Goal: Transaction & Acquisition: Purchase product/service

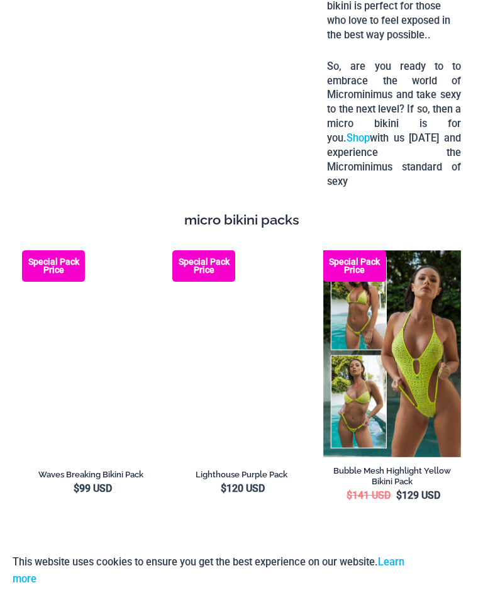
scroll to position [2486, 0]
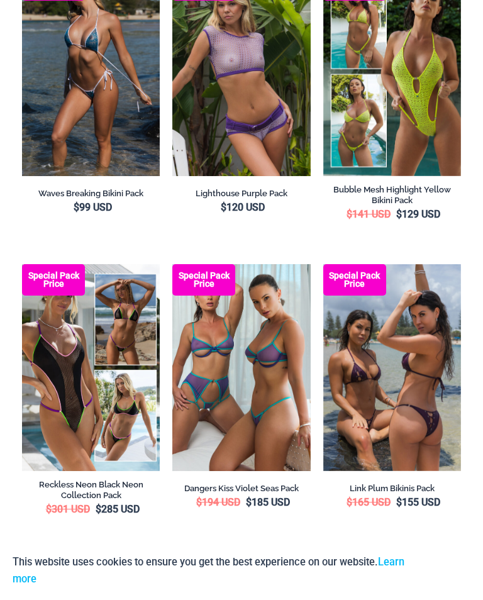
click at [323, 264] on img at bounding box center [323, 264] width 0 height 0
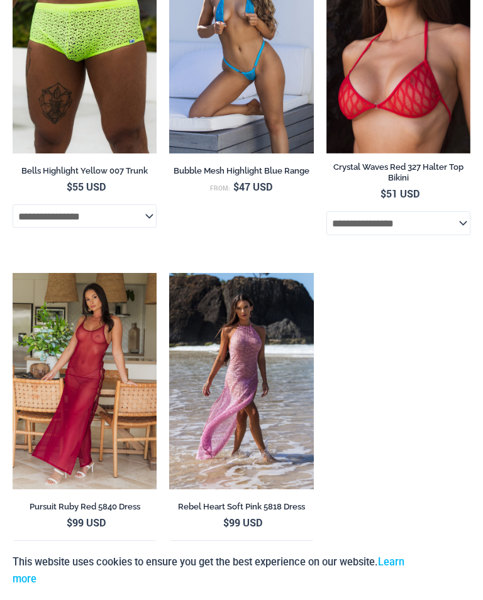
scroll to position [6903, 0]
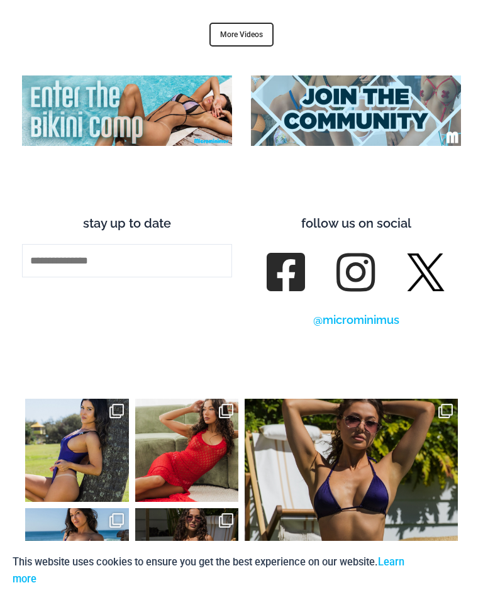
scroll to position [5017, 0]
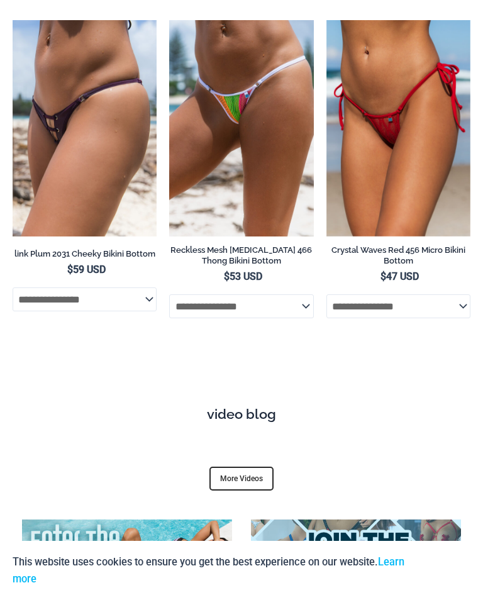
click at [192, 519] on img at bounding box center [127, 554] width 210 height 70
